Goal: Use online tool/utility: Use online tool/utility

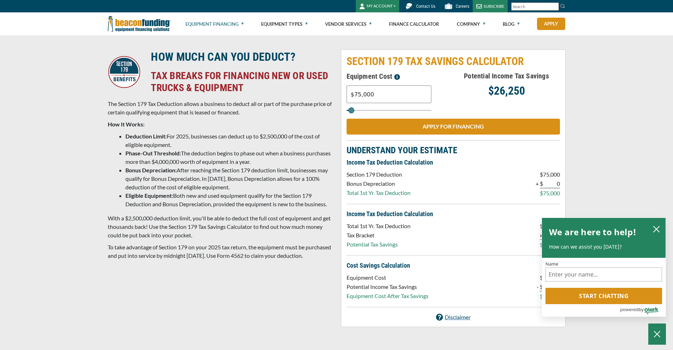
click at [395, 95] on input "$75,000" at bounding box center [388, 94] width 85 height 18
drag, startPoint x: 395, startPoint y: 95, endPoint x: 309, endPoint y: 102, distance: 86.4
click at [309, 102] on div "HOW MUCH CAN YOU DEDUCT? TAX BREAKS FOR FINANCING NEW OR USED TRUCKS & EQUIPMEN…" at bounding box center [336, 188] width 466 height 278
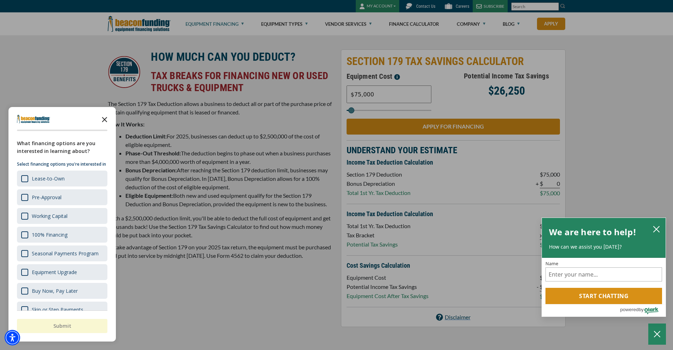
click at [105, 119] on polygon "Close the survey" at bounding box center [104, 119] width 5 height 5
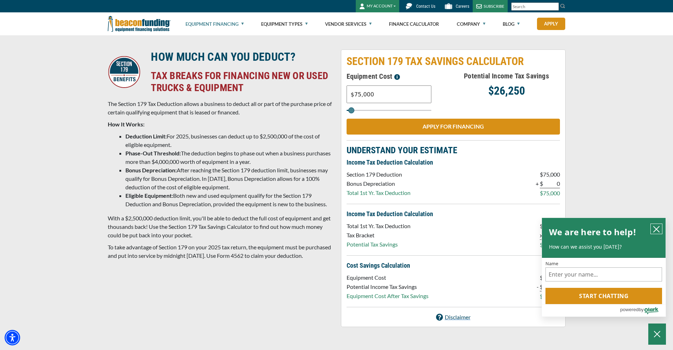
click at [660, 226] on button "close chatbox" at bounding box center [655, 229] width 11 height 10
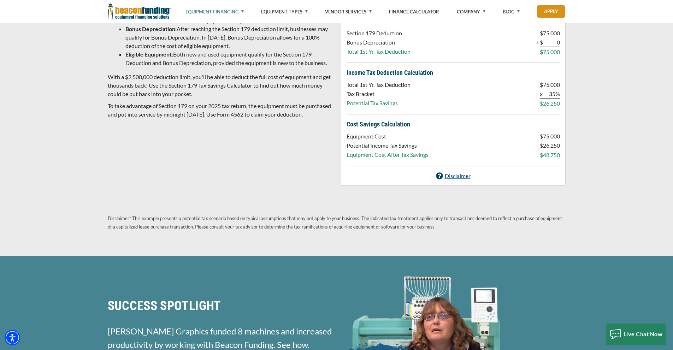
scroll to position [35, 0]
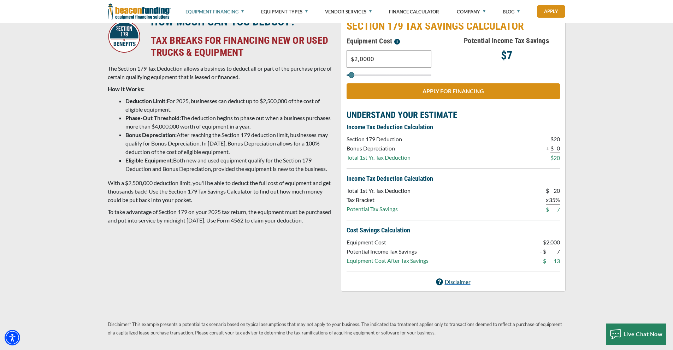
type input "$20,000"
type input "20000"
type input "$20,000"
click at [266, 223] on p "To take advantage of Section 179 on your 2025 tax return, the equipment must be…" at bounding box center [220, 216] width 225 height 17
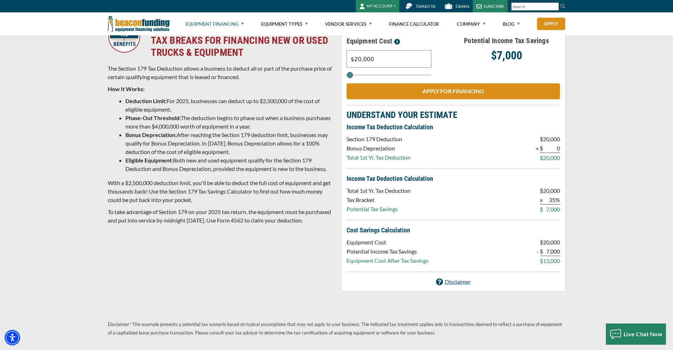
scroll to position [0, 0]
